Goal: Task Accomplishment & Management: Complete application form

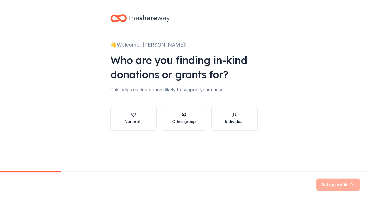
click at [188, 116] on div "button" at bounding box center [183, 114] width 23 height 5
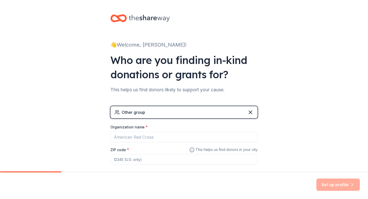
scroll to position [28, 0]
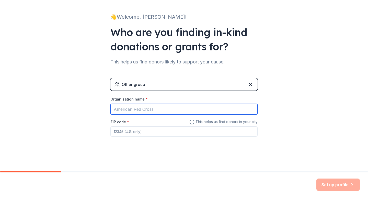
click at [144, 110] on input "Organization name *" at bounding box center [183, 109] width 147 height 11
type input "T"
type input "East Bronx Academy Title 1 NYC Public School"
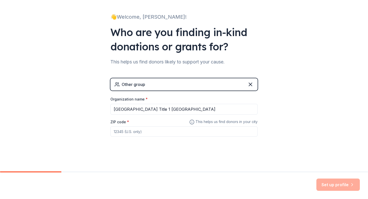
click at [123, 130] on input "ZIP code *" at bounding box center [183, 131] width 147 height 10
type input "10460"
click at [332, 184] on button "Set up profile" at bounding box center [337, 184] width 43 height 12
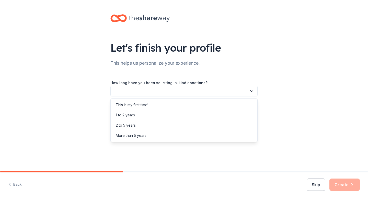
click at [200, 90] on button "button" at bounding box center [183, 91] width 147 height 11
click at [159, 106] on div "This is my first time!" at bounding box center [184, 105] width 144 height 10
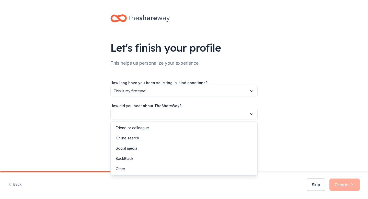
click at [165, 116] on button "button" at bounding box center [183, 113] width 147 height 11
click at [144, 141] on div "Online search" at bounding box center [184, 138] width 144 height 10
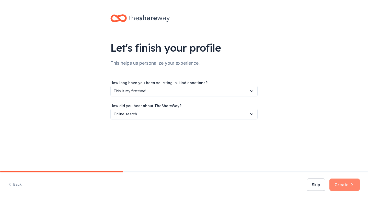
click at [343, 186] on button "Create" at bounding box center [344, 184] width 30 height 12
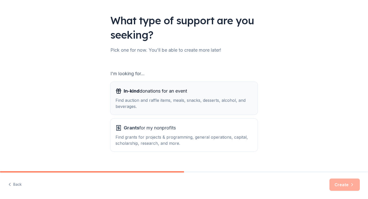
scroll to position [35, 0]
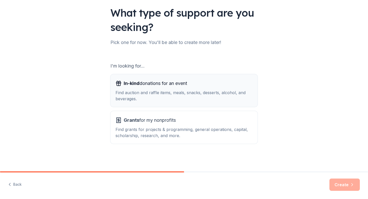
click at [199, 90] on div "Find auction and raffle items, meals, snacks, desserts, alcohol, and beverages." at bounding box center [183, 95] width 137 height 12
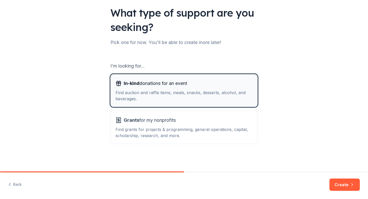
click at [199, 90] on div "Find auction and raffle items, meals, snacks, desserts, alcohol, and beverages." at bounding box center [183, 95] width 137 height 12
click at [345, 184] on button "Create" at bounding box center [344, 184] width 30 height 12
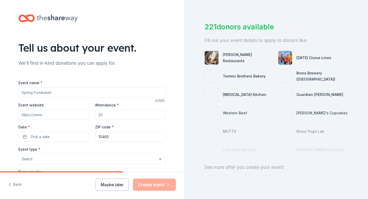
scroll to position [25, 0]
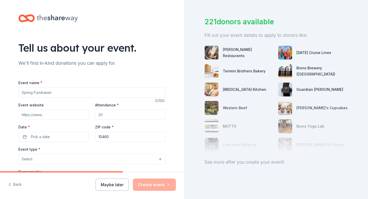
click at [266, 163] on div "See more after you create your event!" at bounding box center [275, 162] width 143 height 8
click at [116, 184] on button "Maybe later" at bounding box center [111, 184] width 33 height 12
